Goal: Task Accomplishment & Management: Manage account settings

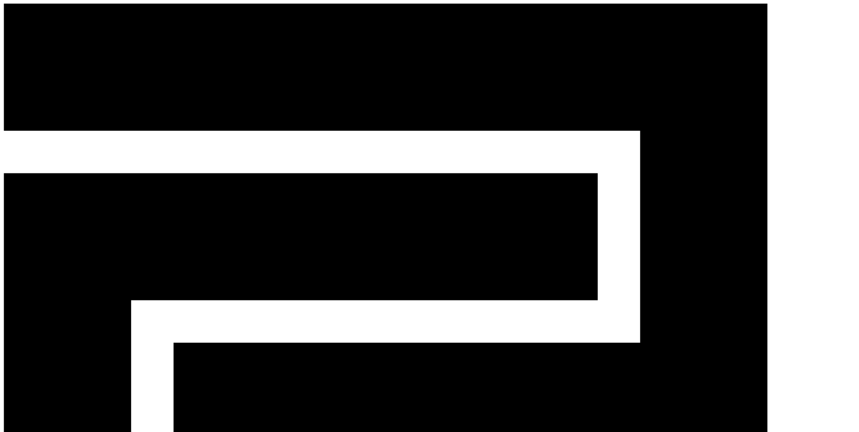
drag, startPoint x: 249, startPoint y: 63, endPoint x: 253, endPoint y: 57, distance: 7.1
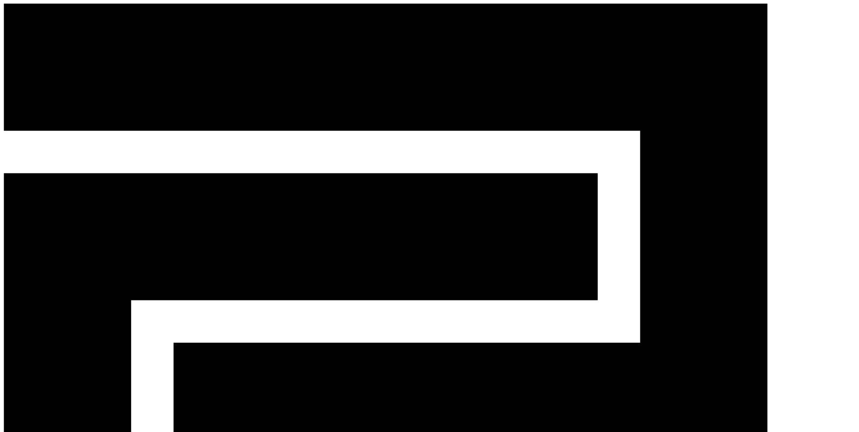
drag, startPoint x: 166, startPoint y: 206, endPoint x: 166, endPoint y: 212, distance: 5.9
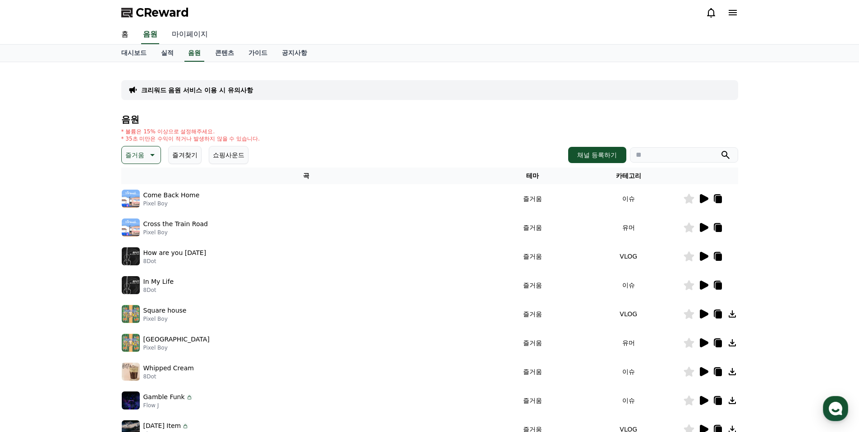
click at [193, 32] on link "마이페이지" at bounding box center [190, 34] width 51 height 19
select select "**********"
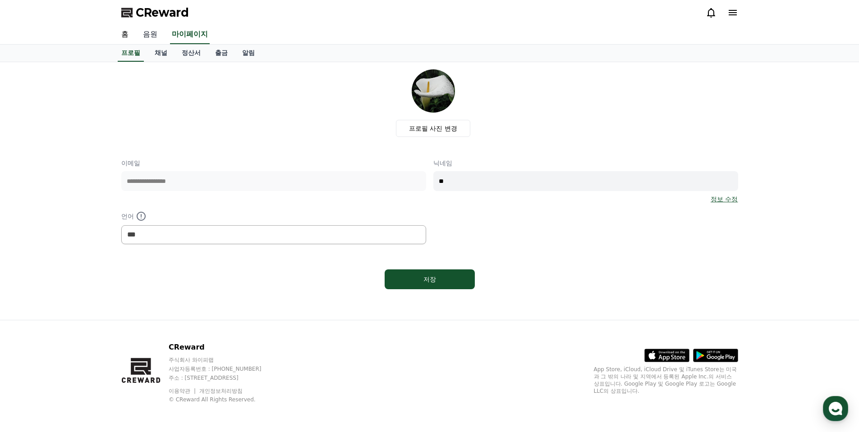
click at [153, 32] on link "음원" at bounding box center [150, 34] width 29 height 19
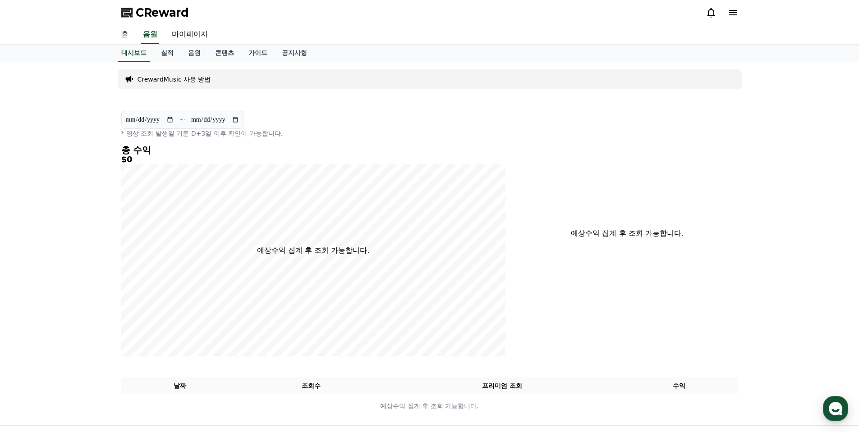
click at [126, 39] on link "홈" at bounding box center [125, 34] width 22 height 19
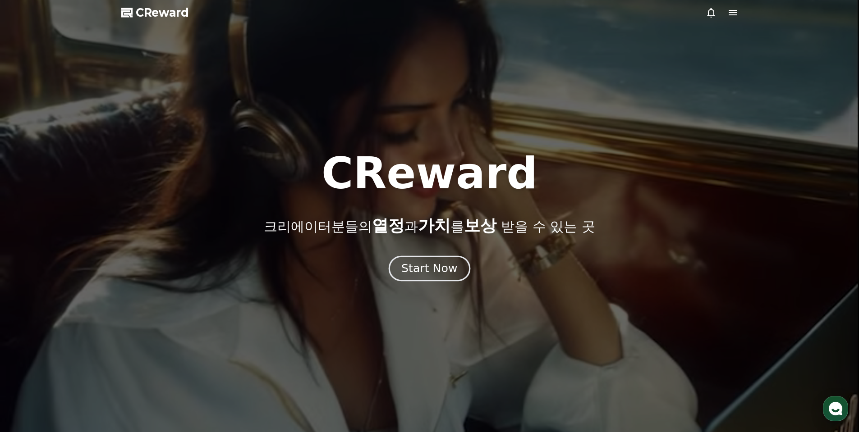
click at [426, 277] on button "Start Now" at bounding box center [430, 269] width 82 height 26
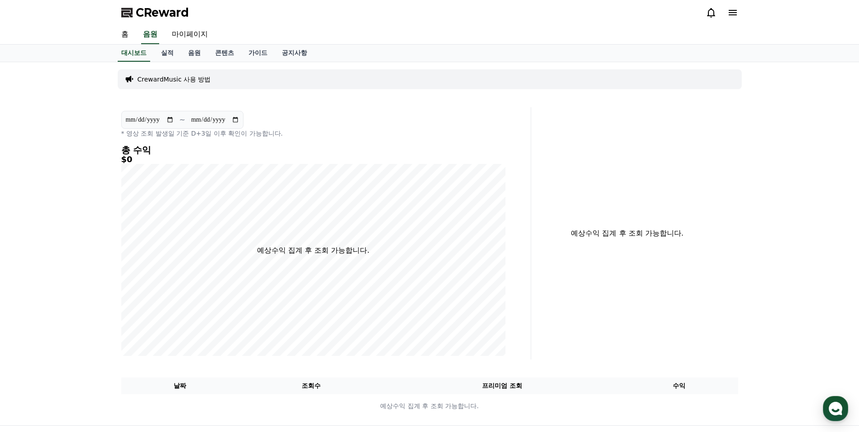
click at [727, 16] on div at bounding box center [722, 12] width 32 height 11
click at [734, 12] on icon at bounding box center [733, 12] width 8 height 5
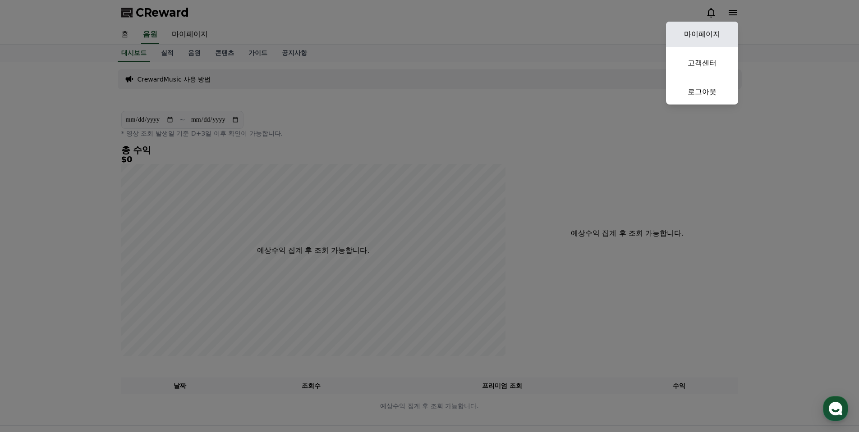
click at [704, 33] on link "마이페이지" at bounding box center [702, 34] width 72 height 25
select select "**********"
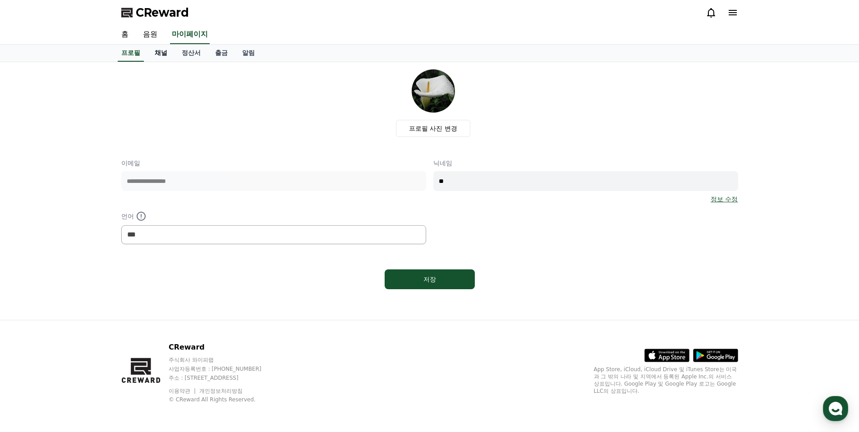
click at [173, 55] on link "채널" at bounding box center [160, 53] width 27 height 17
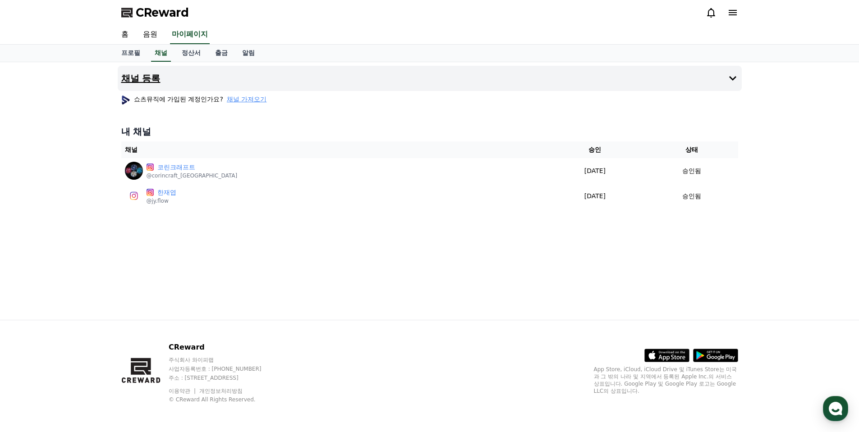
click at [182, 81] on button "채널 등록" at bounding box center [430, 78] width 624 height 25
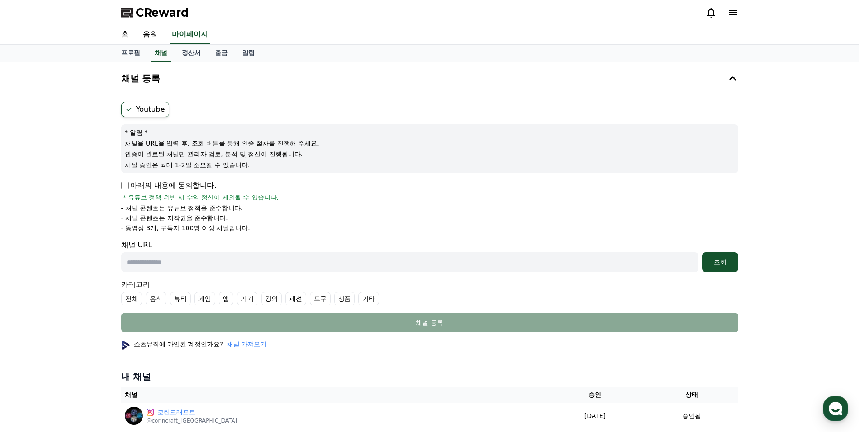
click at [148, 112] on label "Youtube" at bounding box center [145, 109] width 48 height 15
drag, startPoint x: 153, startPoint y: 147, endPoint x: 216, endPoint y: 155, distance: 62.8
click at [193, 154] on div "* 알림 * 채널을 URL을 입력 후, 조회 버튼을 통해 인증 절차를 진행해 주세요. 인증이 완료된 채널만 관리자 검토, 분석 및 정산이 진행…" at bounding box center [429, 148] width 617 height 49
click at [216, 155] on p "인증이 완료된 채널만 관리자 검토, 분석 및 정산이 진행됩니다." at bounding box center [430, 154] width 610 height 9
click at [193, 183] on p "아래의 내용에 동의합니다." at bounding box center [168, 185] width 95 height 11
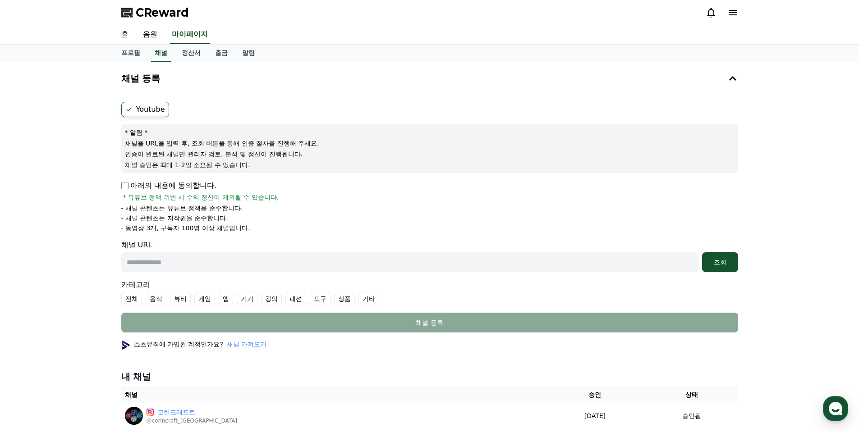
click at [174, 264] on input "text" at bounding box center [409, 263] width 577 height 20
click at [180, 262] on input "text" at bounding box center [409, 263] width 577 height 20
click at [189, 189] on p "아래의 내용에 동의합니다." at bounding box center [168, 185] width 95 height 11
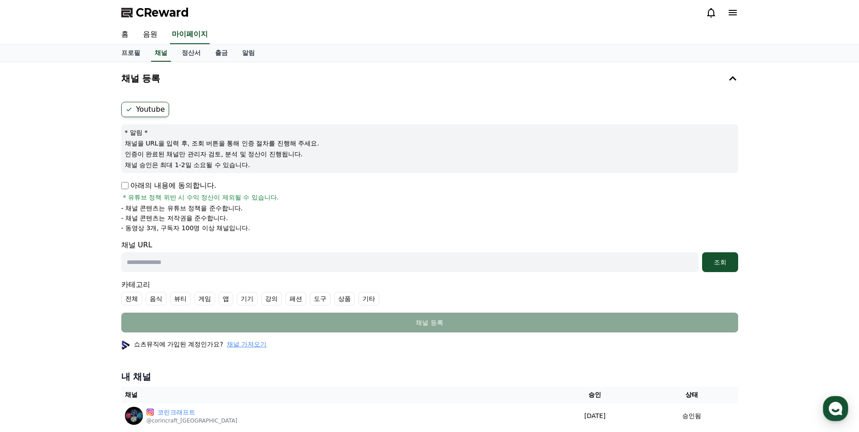
click at [726, 9] on div at bounding box center [722, 12] width 32 height 11
click at [733, 11] on icon at bounding box center [732, 12] width 11 height 11
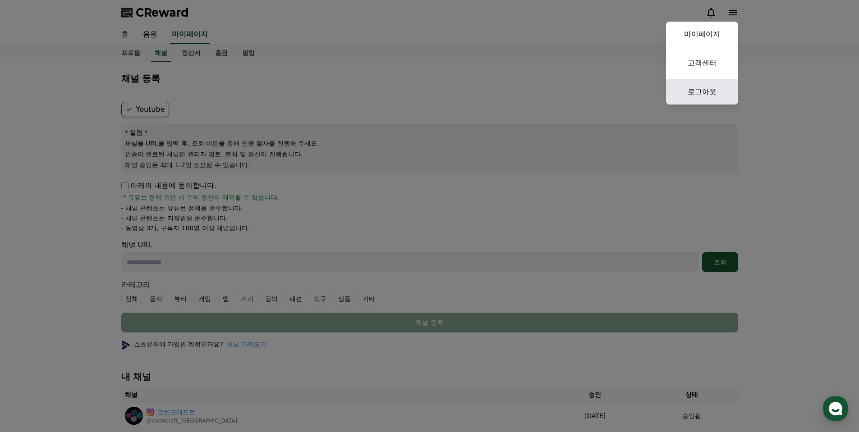
click at [697, 89] on link "로그아웃" at bounding box center [702, 91] width 72 height 25
